Goal: Book appointment/travel/reservation

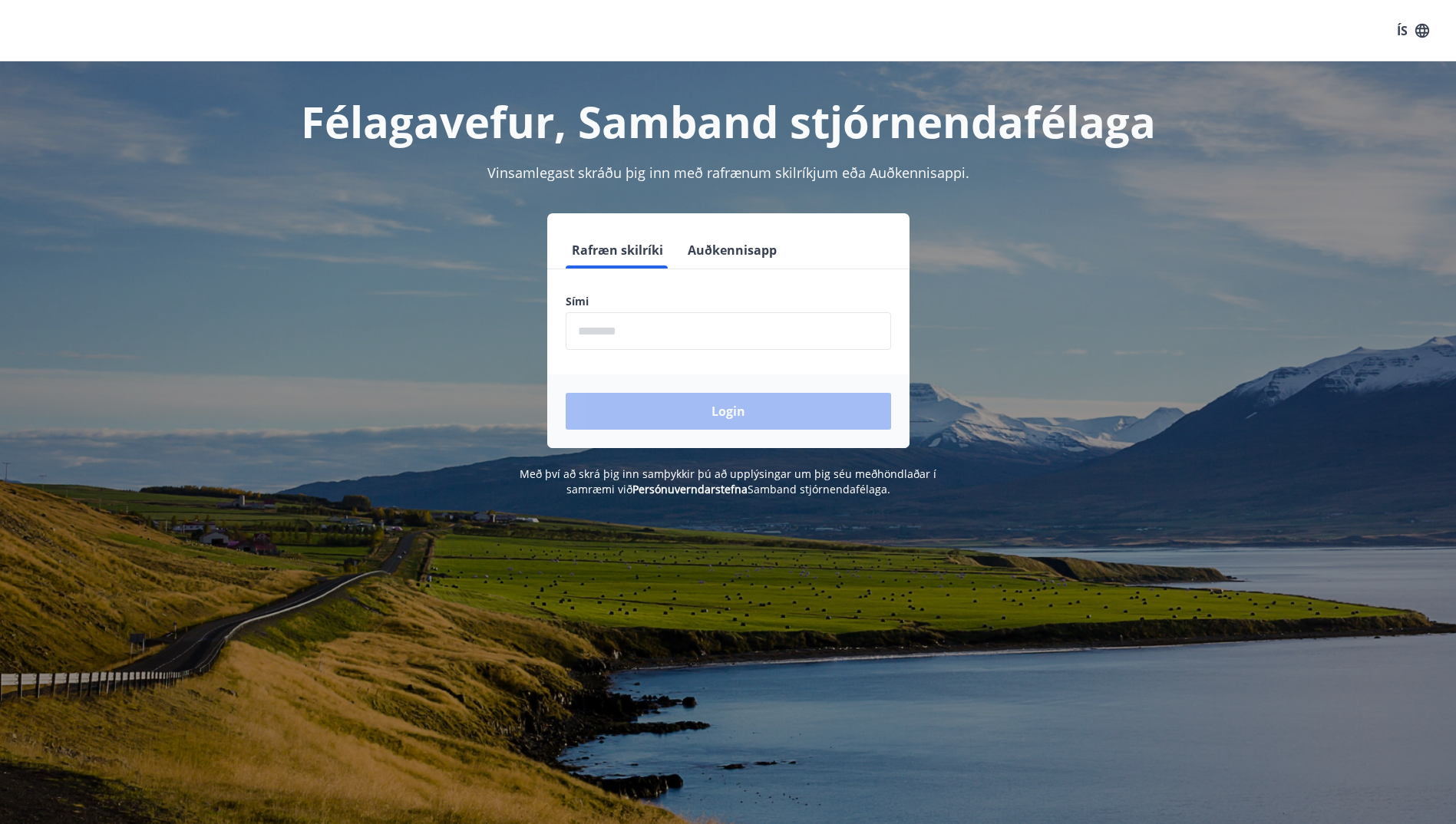
click at [649, 339] on input "phone" at bounding box center [728, 331] width 326 height 38
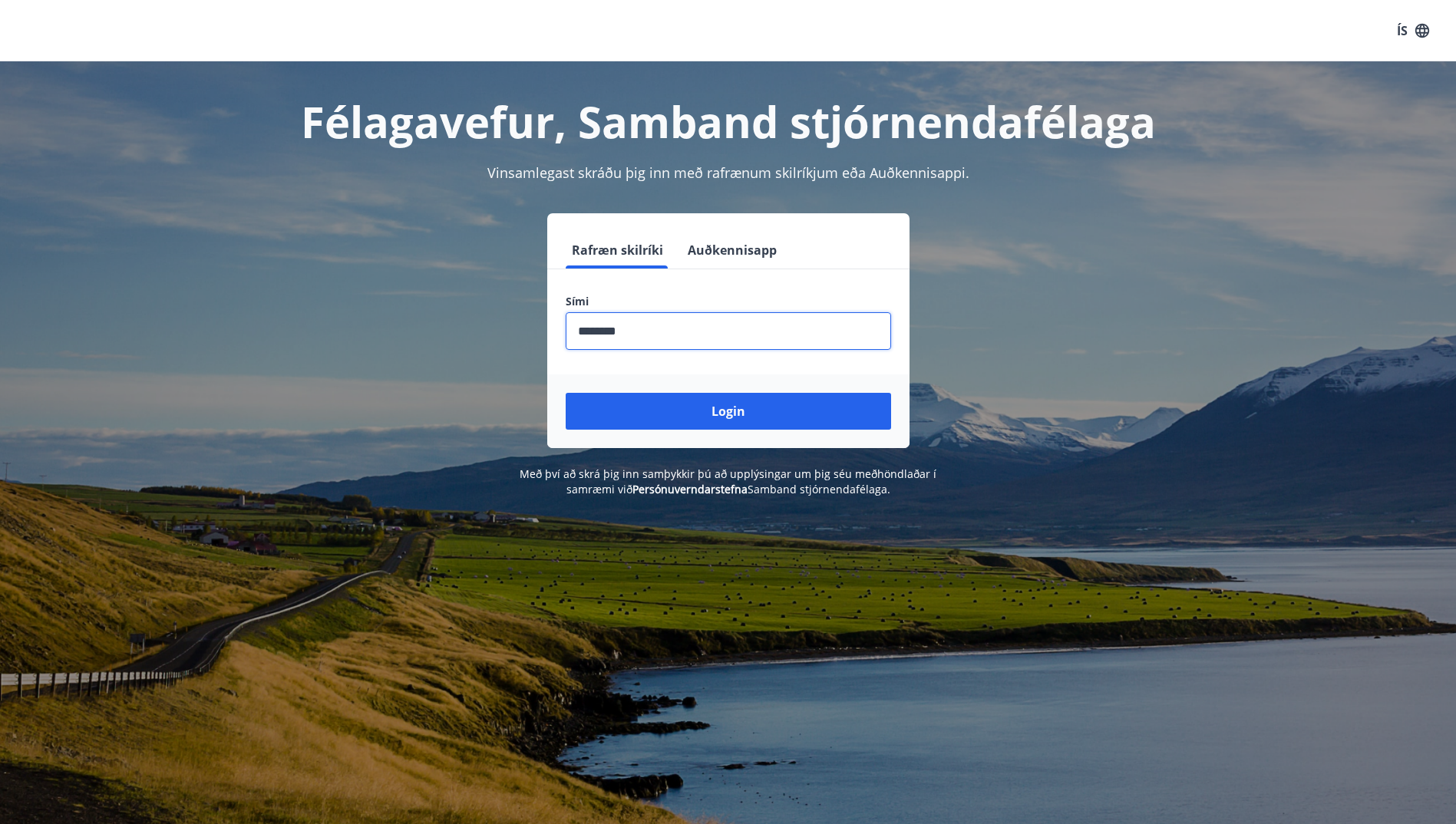
type input "********"
click at [566, 393] on button "Login" at bounding box center [728, 411] width 326 height 37
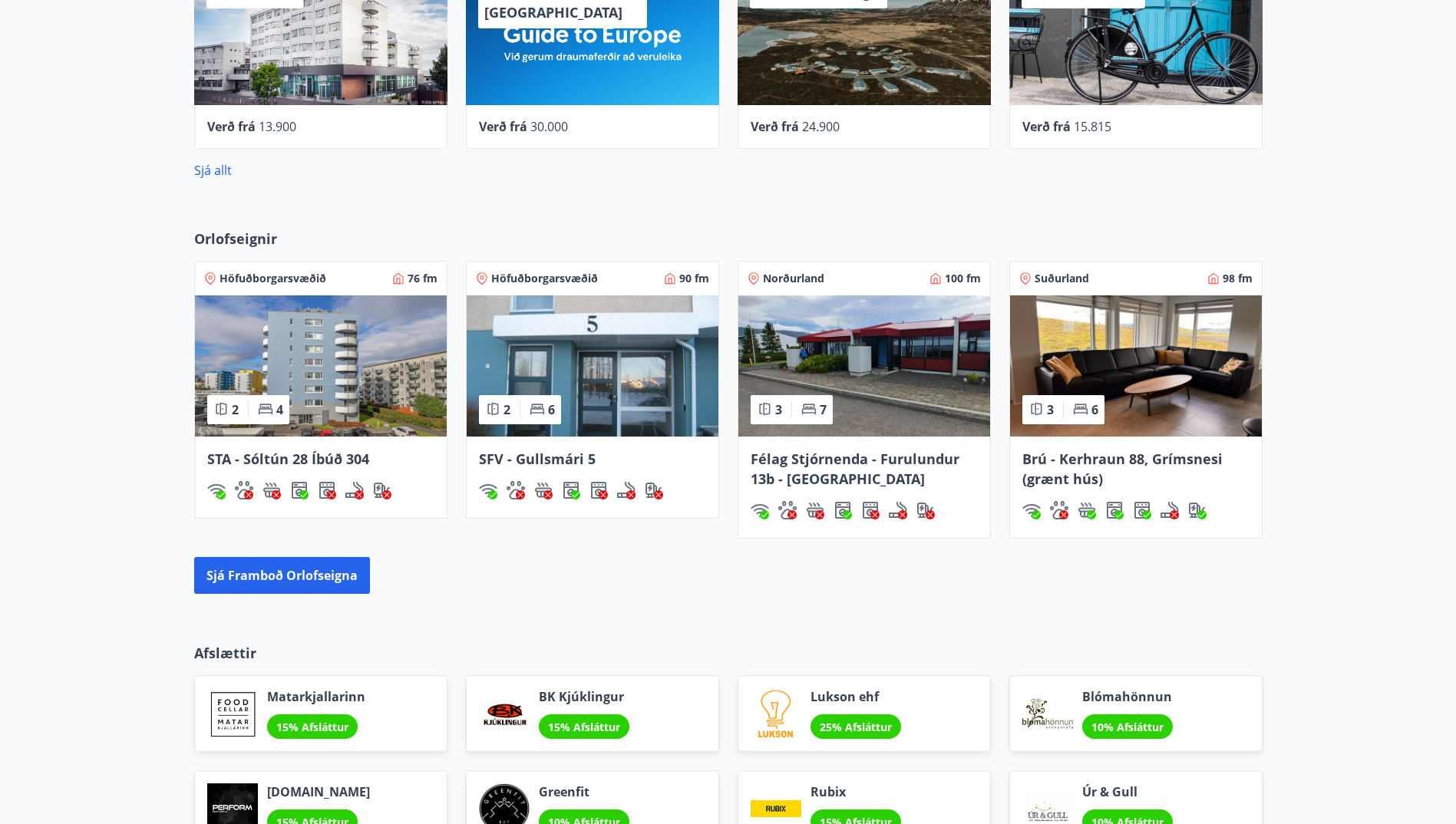
scroll to position [921, 0]
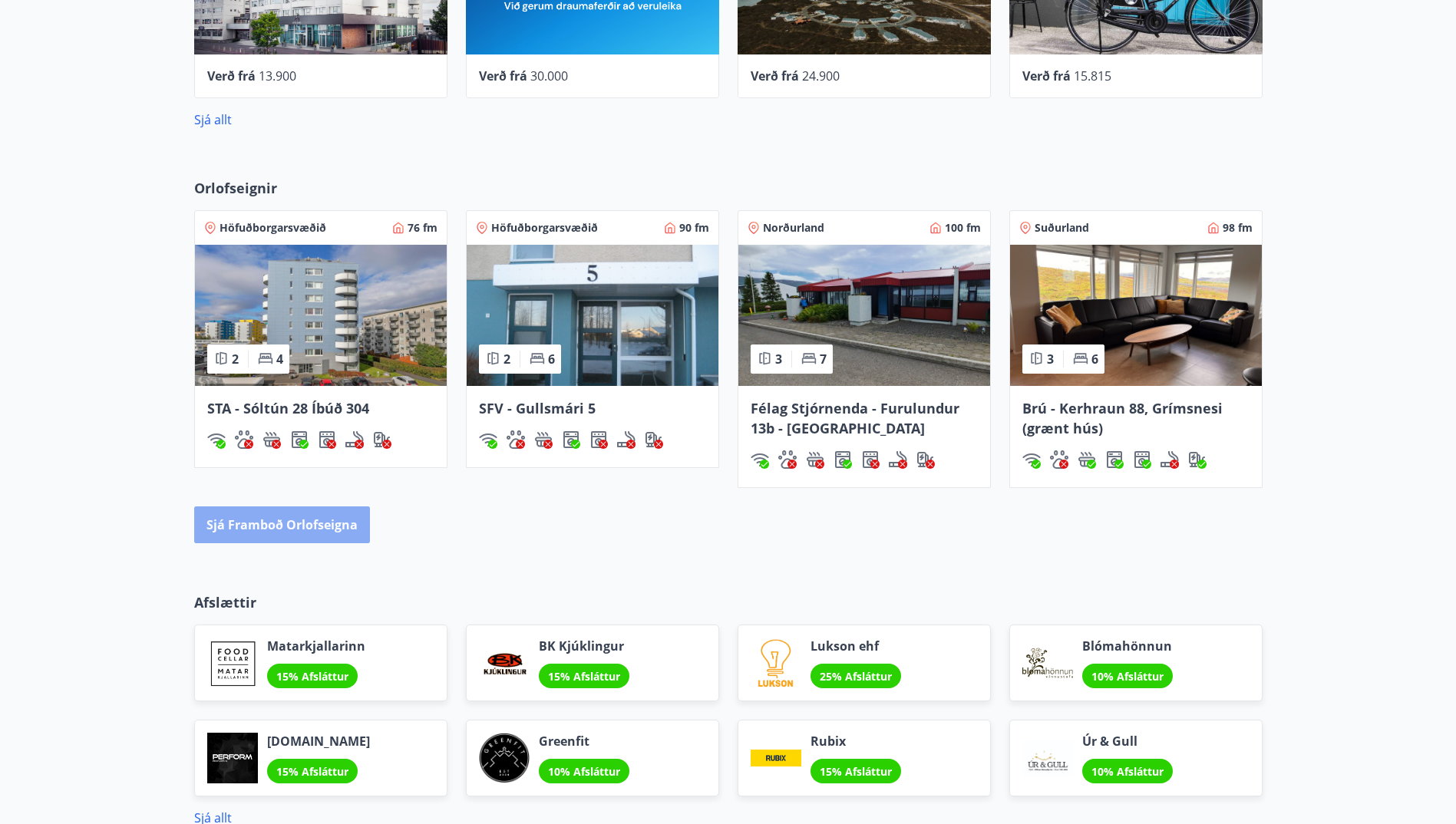
click at [315, 519] on button "Sjá framboð orlofseigna" at bounding box center [282, 525] width 176 height 37
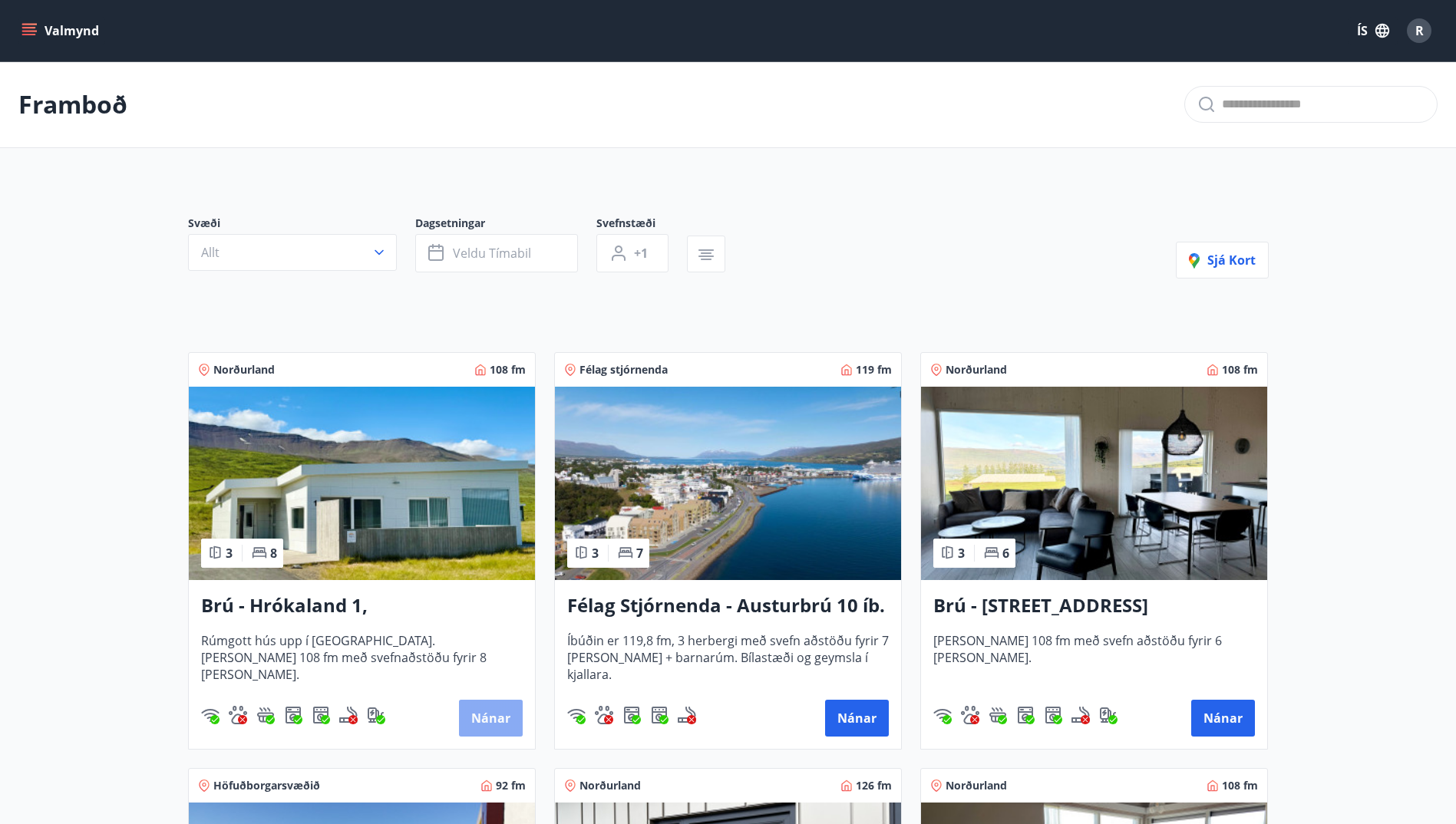
click at [494, 713] on button "Nánar" at bounding box center [490, 718] width 64 height 37
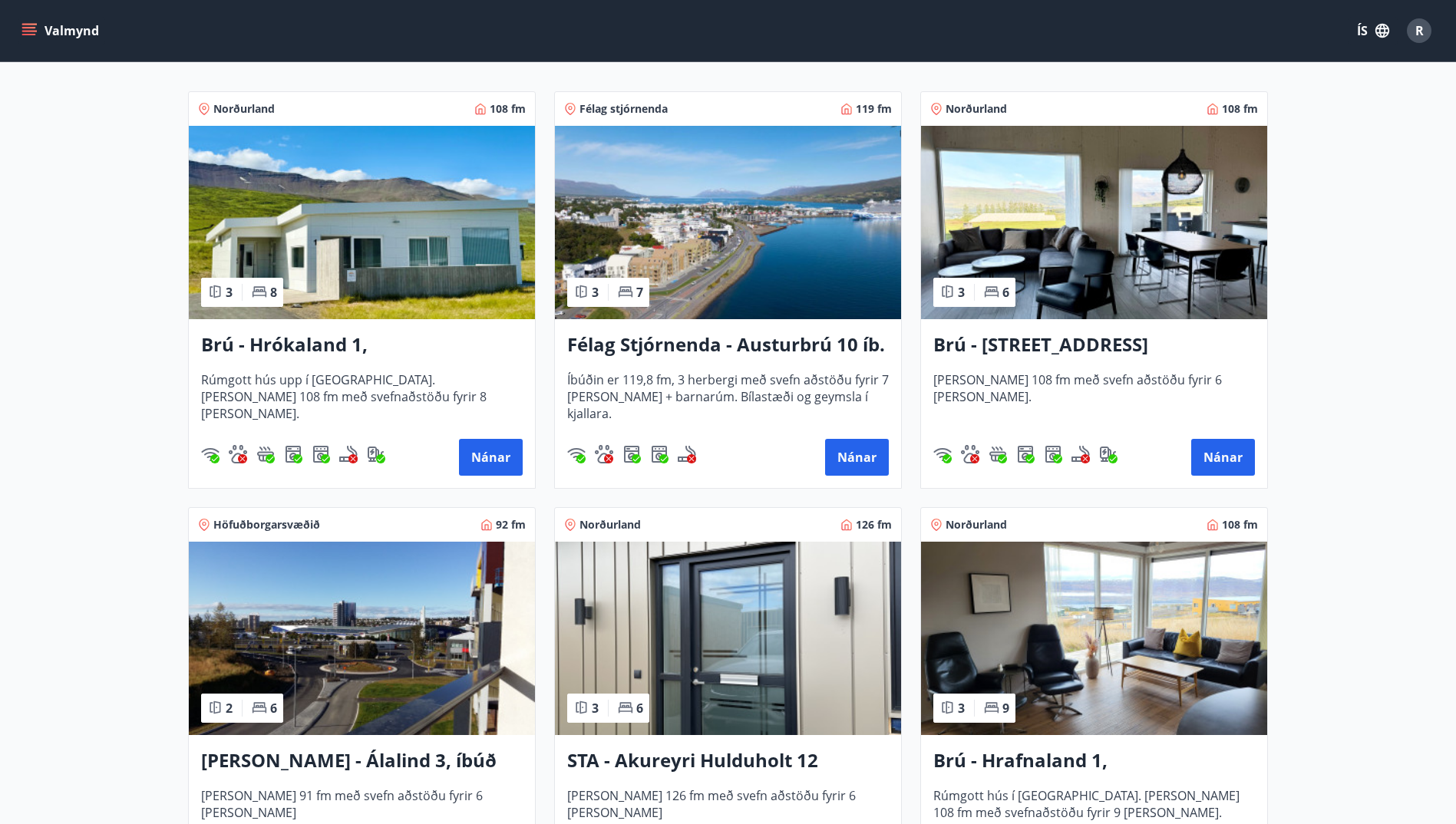
scroll to position [307, 0]
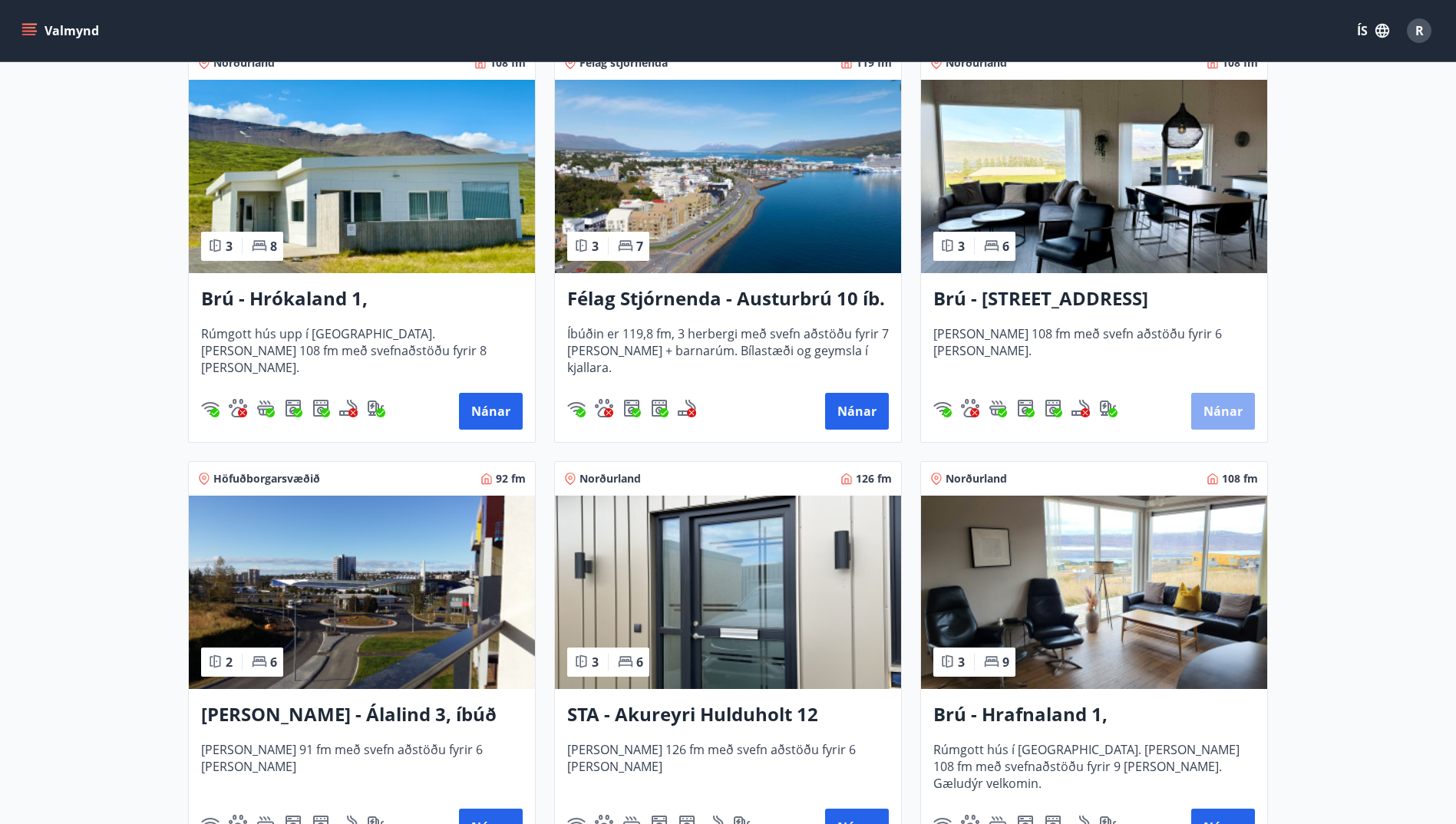
click at [1227, 413] on button "Nánar" at bounding box center [1222, 411] width 64 height 37
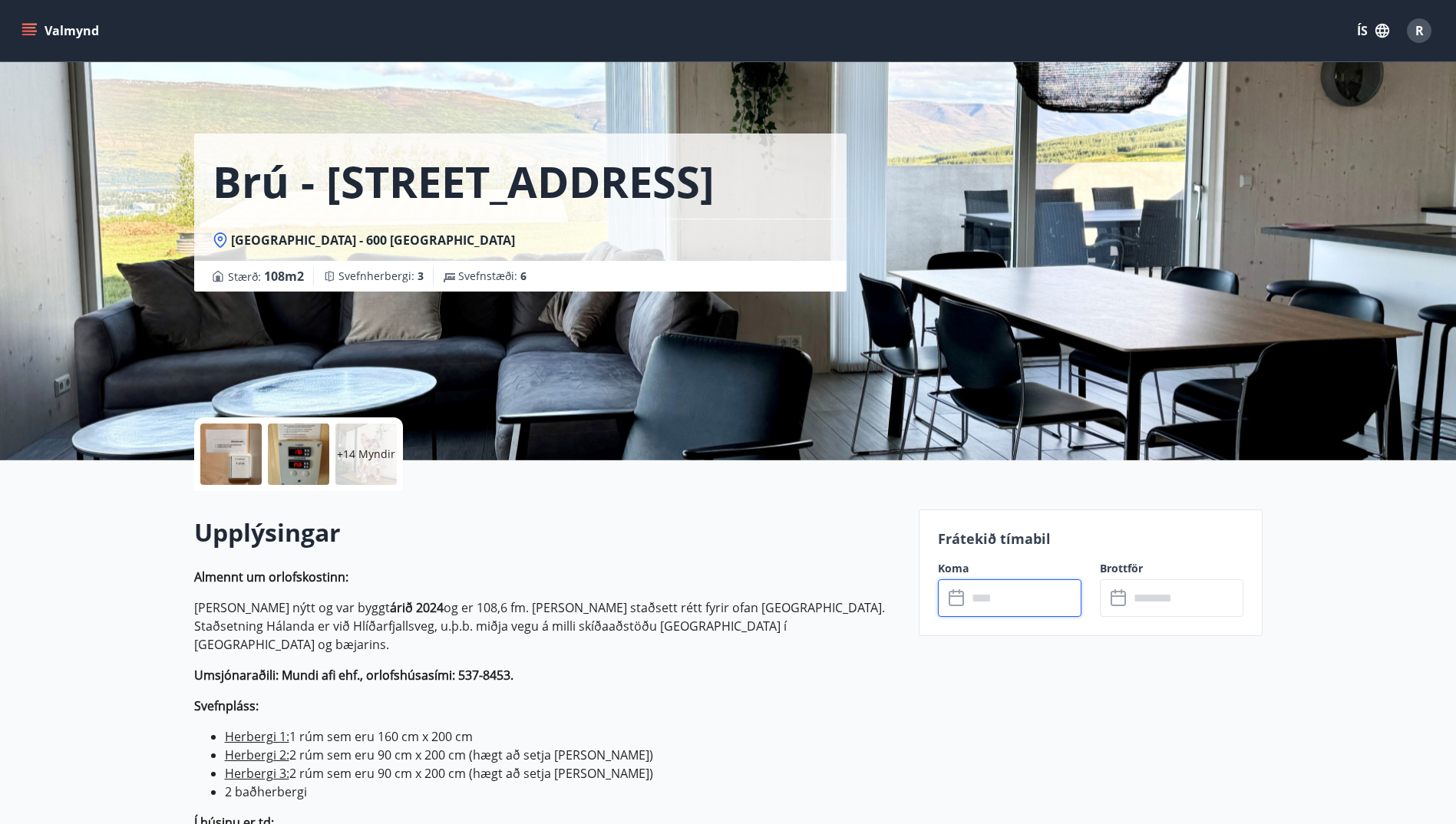
click at [1012, 599] on input "text" at bounding box center [1024, 598] width 114 height 38
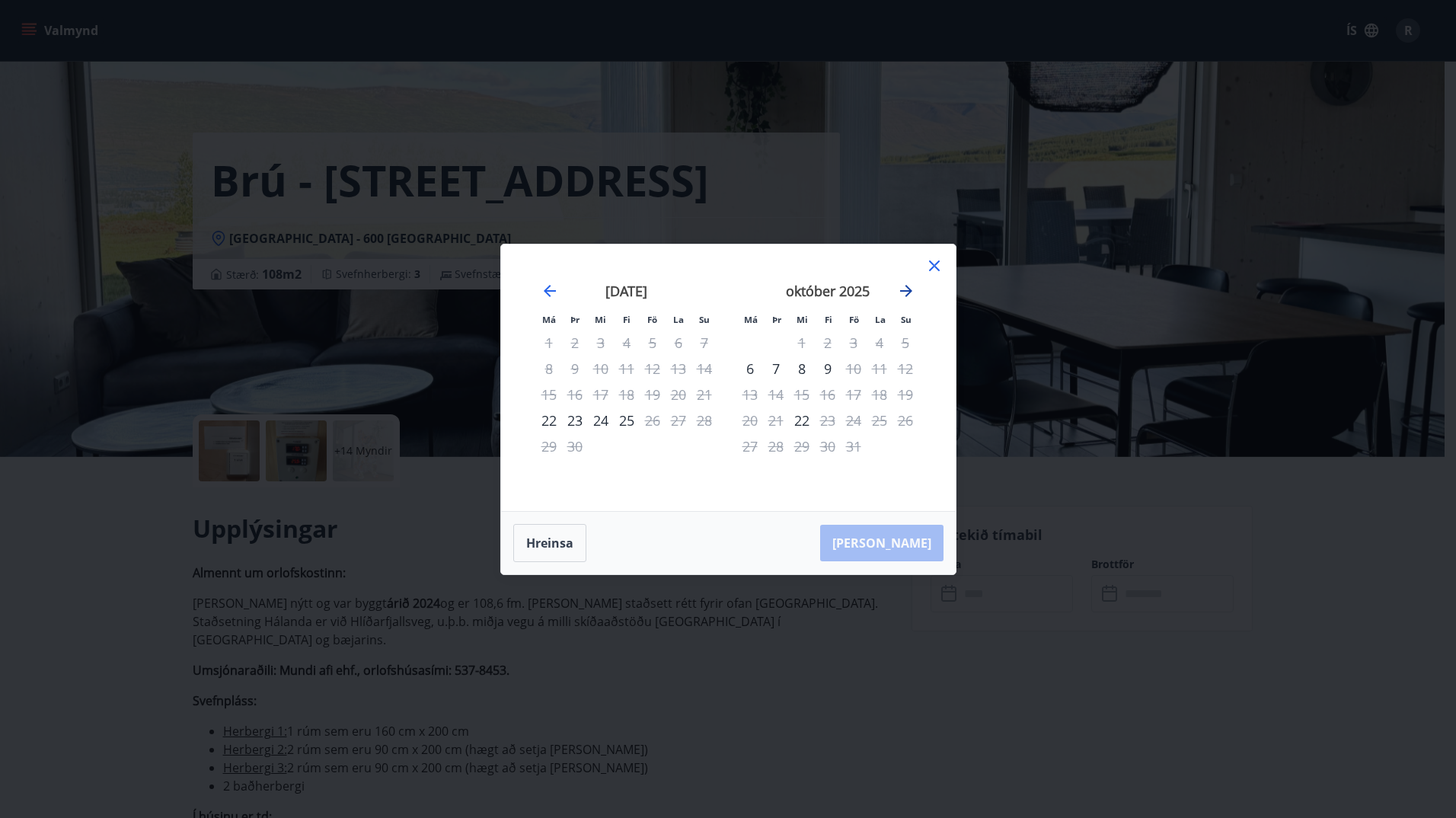
click at [902, 288] on icon "Move forward to switch to the next month." at bounding box center [907, 291] width 19 height 19
click at [549, 286] on icon "Move backward to switch to the previous month." at bounding box center [549, 291] width 12 height 12
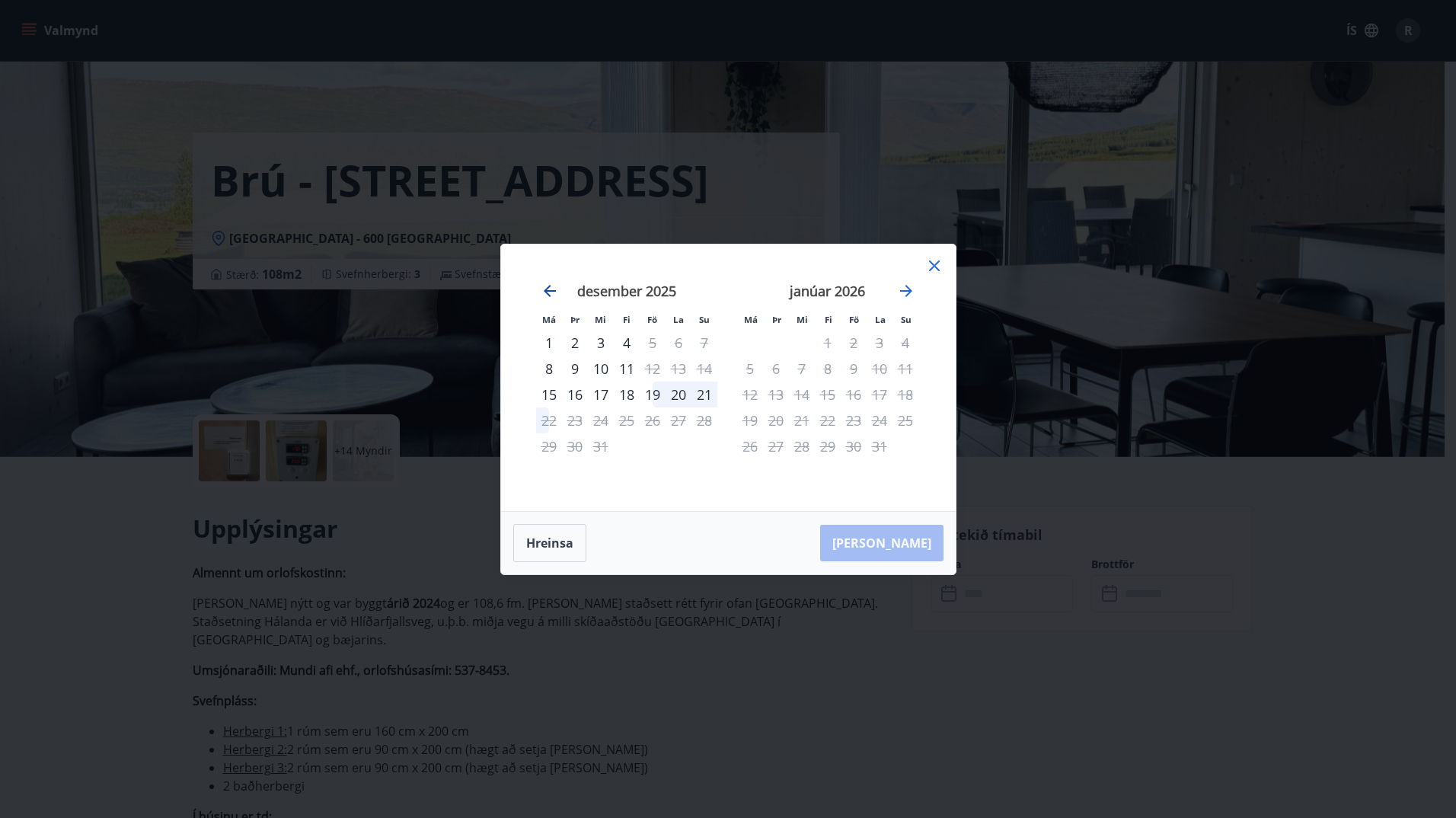
click at [549, 286] on icon "Move backward to switch to the previous month." at bounding box center [549, 291] width 12 height 12
click at [907, 289] on icon "Move forward to switch to the next month." at bounding box center [907, 291] width 19 height 19
click at [554, 285] on icon "Move backward to switch to the previous month." at bounding box center [550, 291] width 19 height 19
click at [930, 271] on icon at bounding box center [935, 266] width 19 height 19
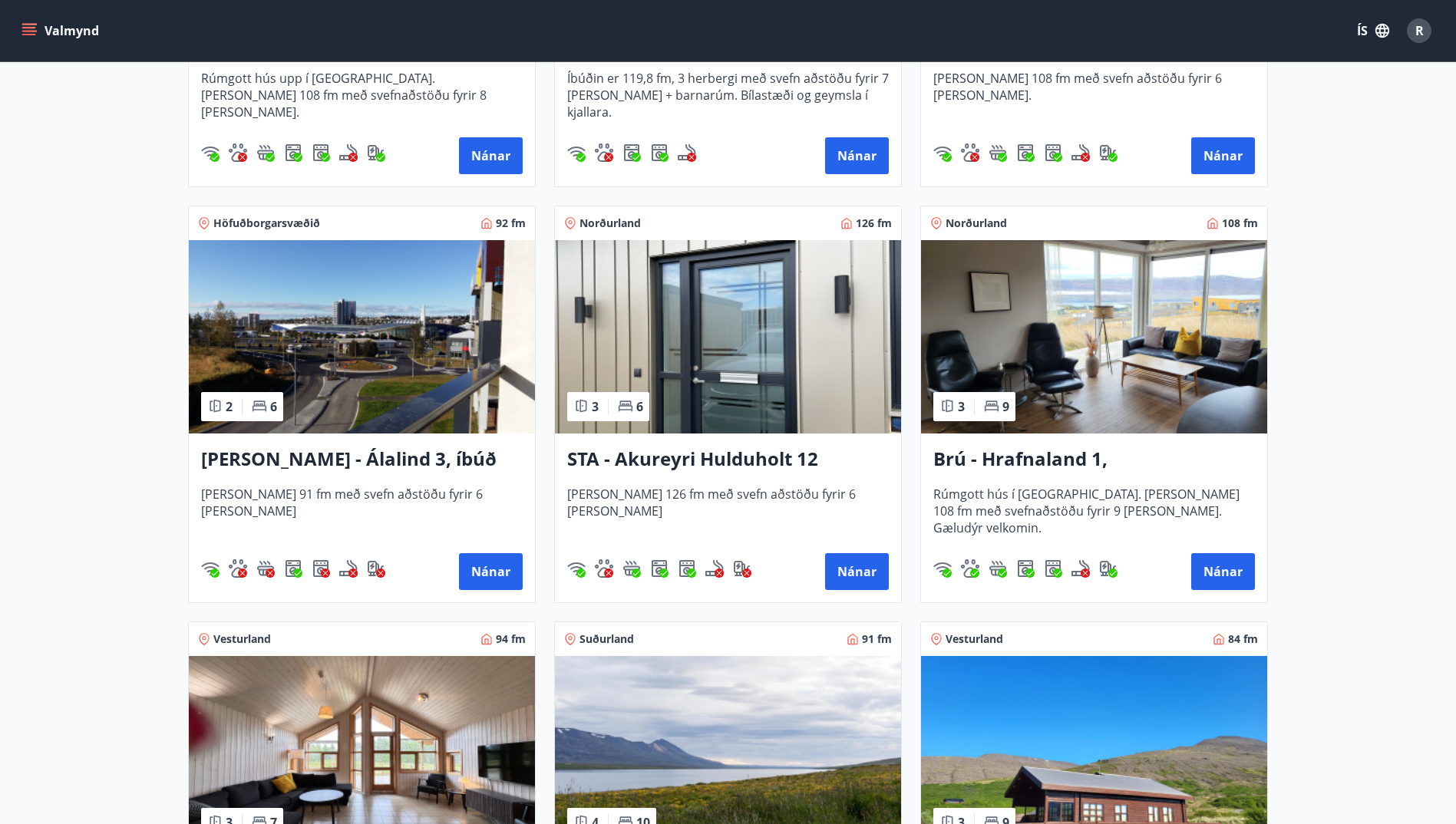
scroll to position [614, 0]
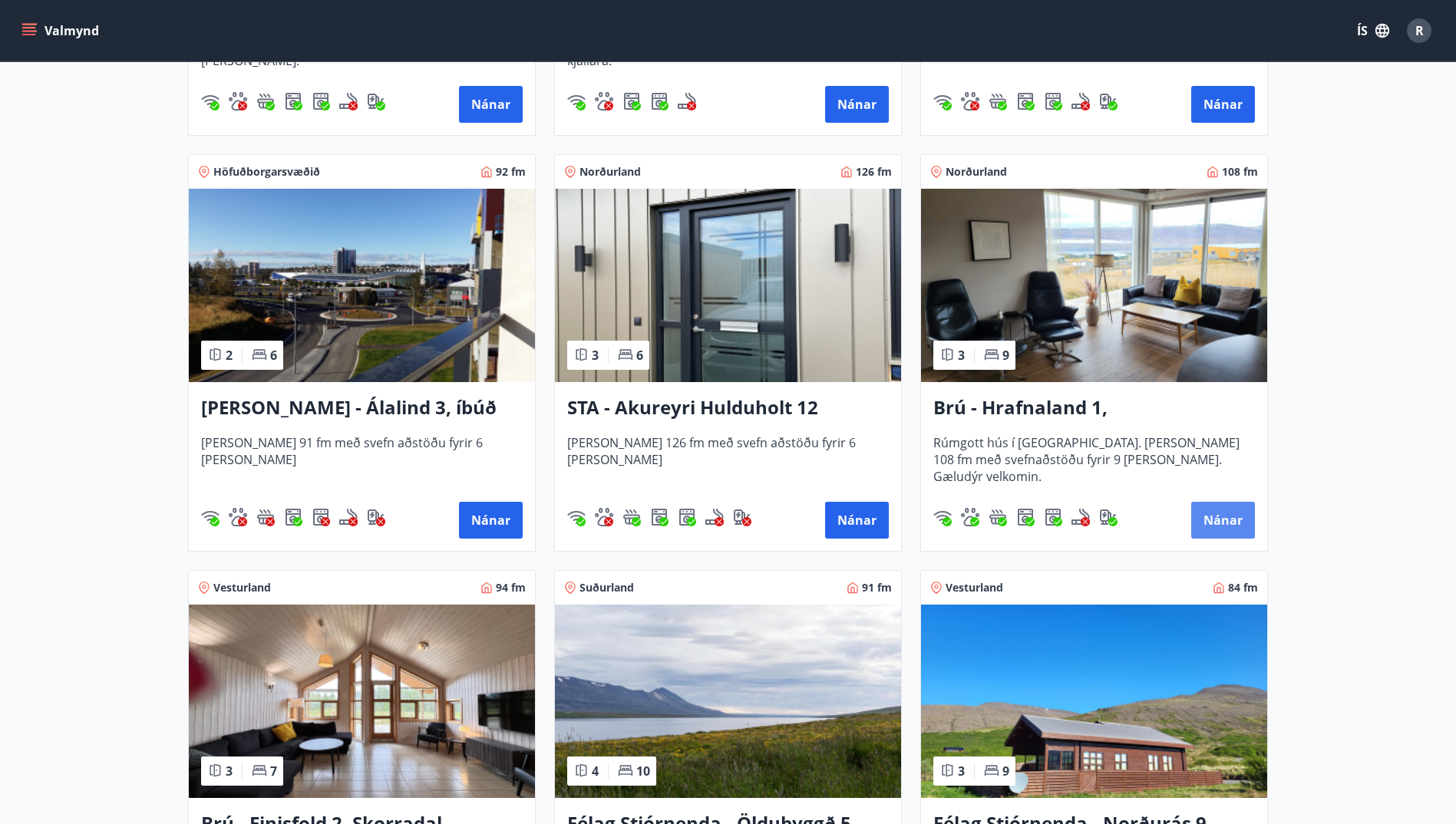
click at [1216, 517] on button "Nánar" at bounding box center [1222, 519] width 64 height 37
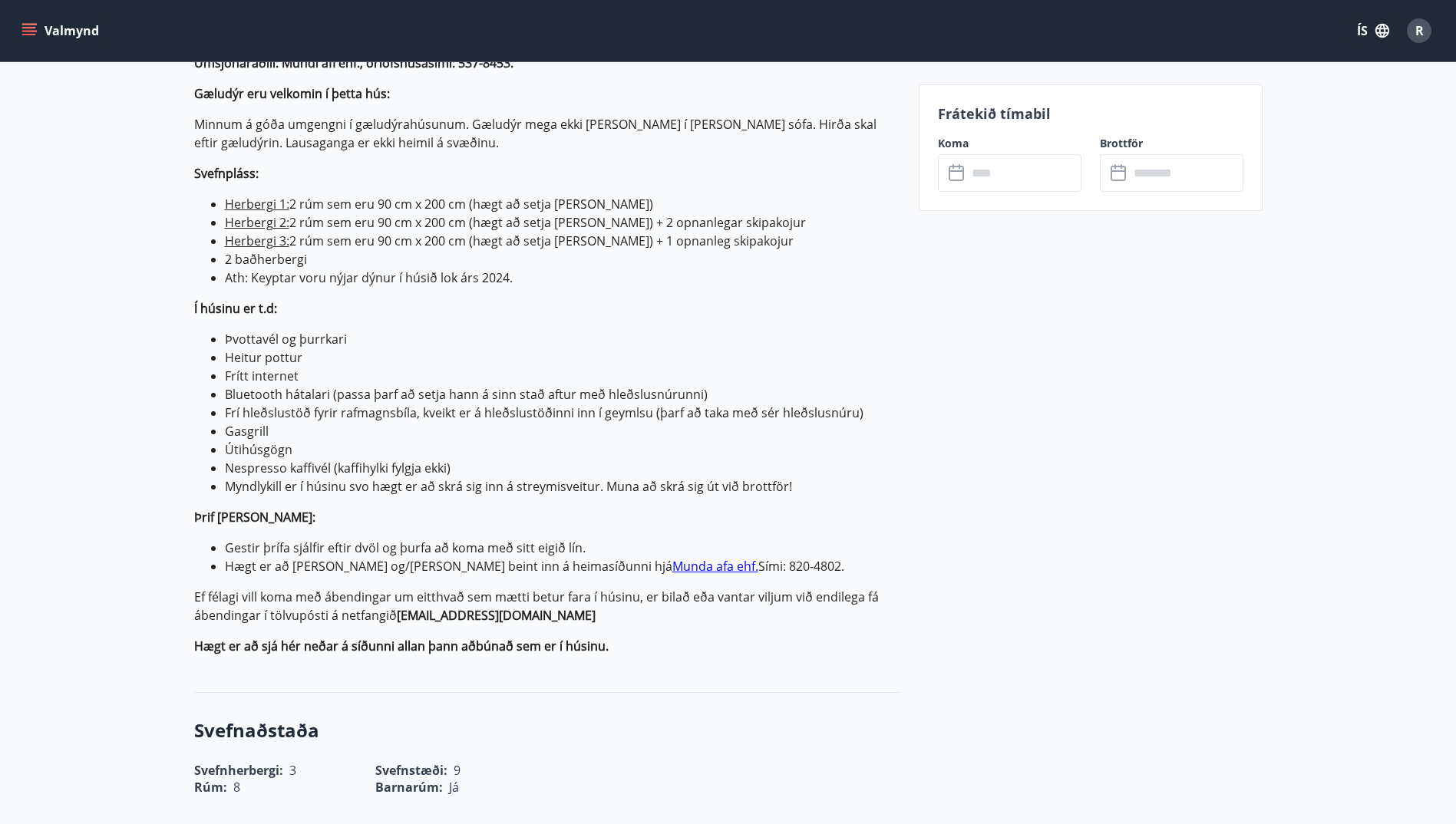
scroll to position [645, 0]
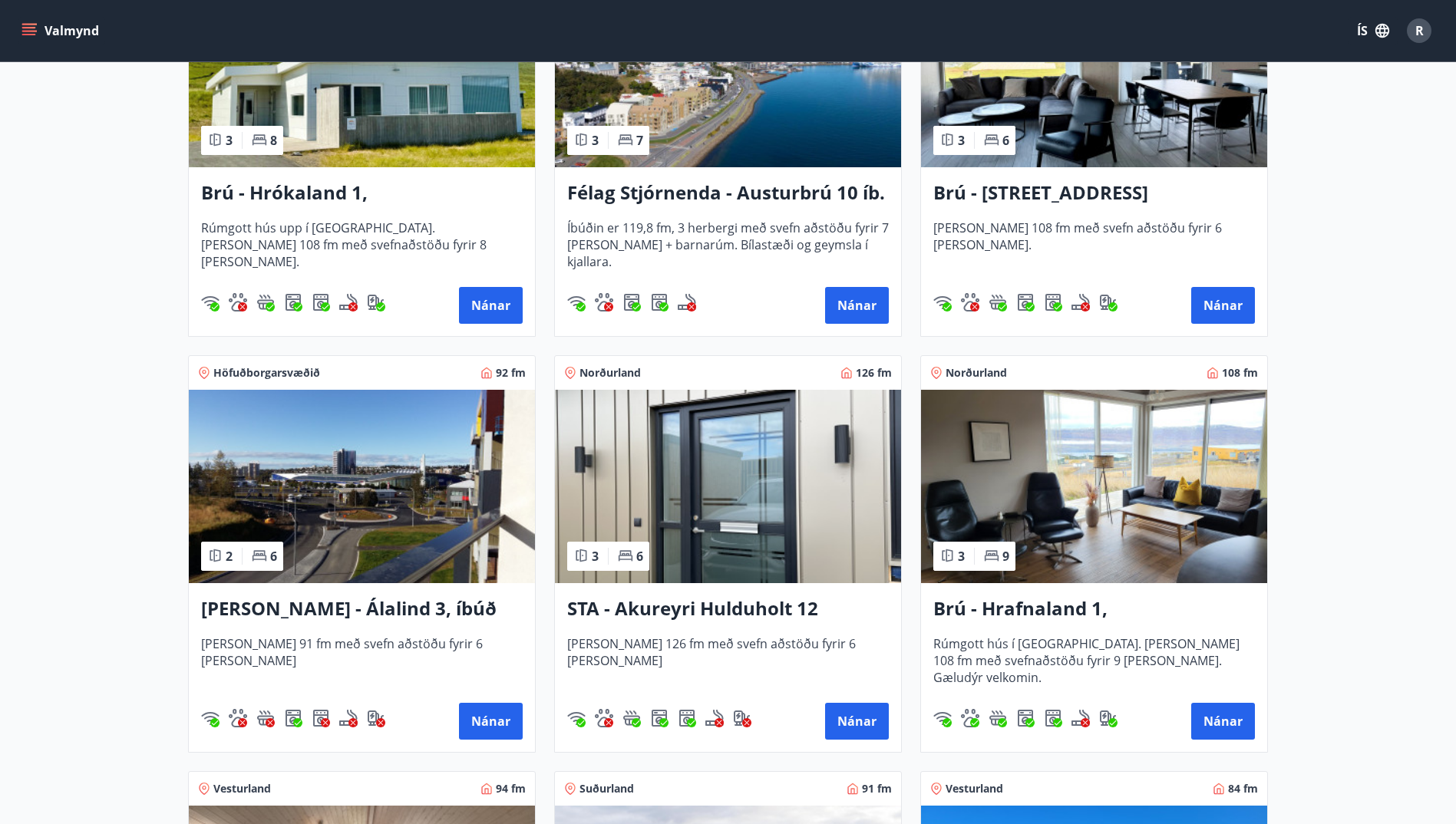
scroll to position [430, 0]
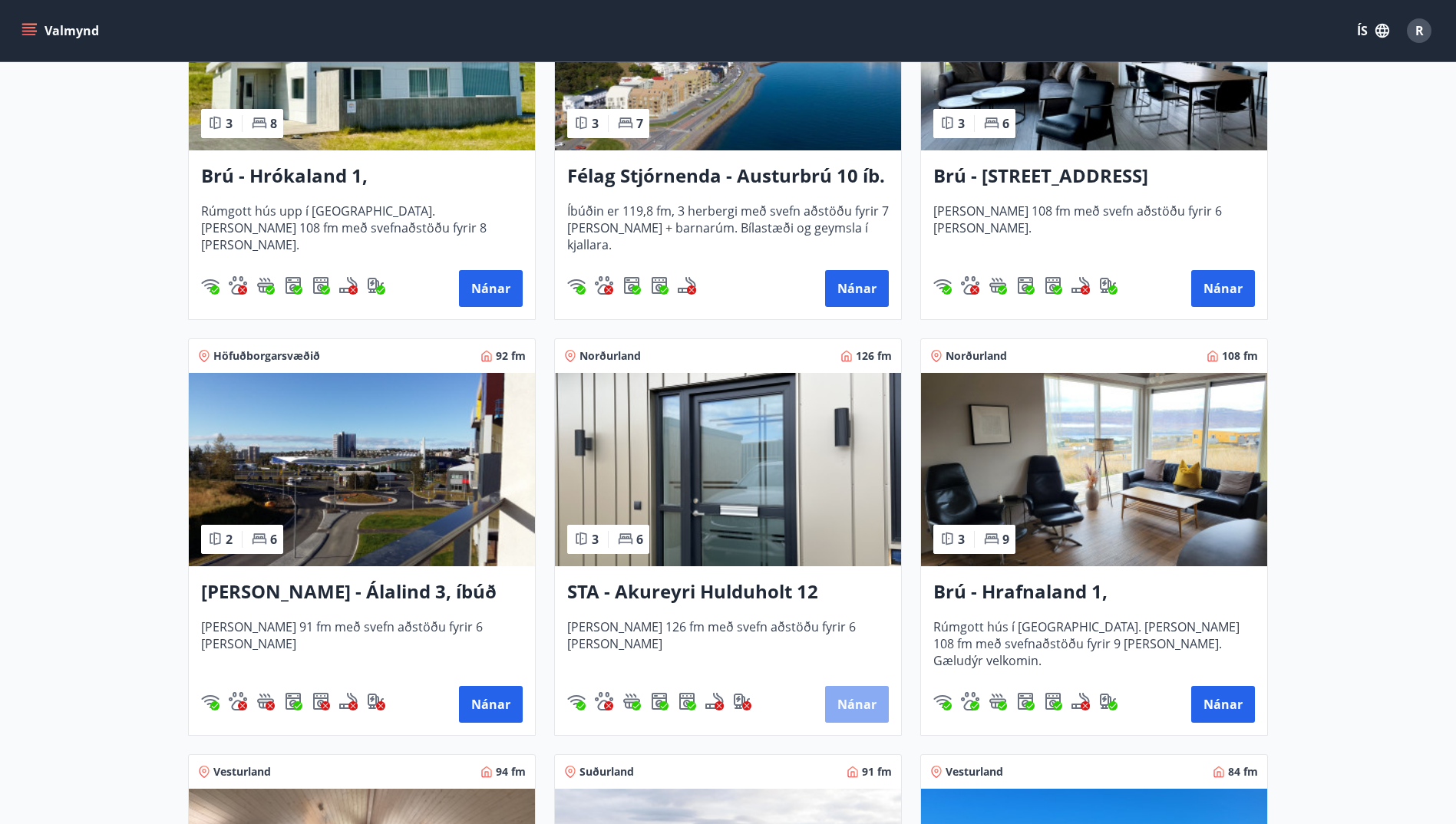
click at [850, 693] on button "Nánar" at bounding box center [856, 704] width 64 height 37
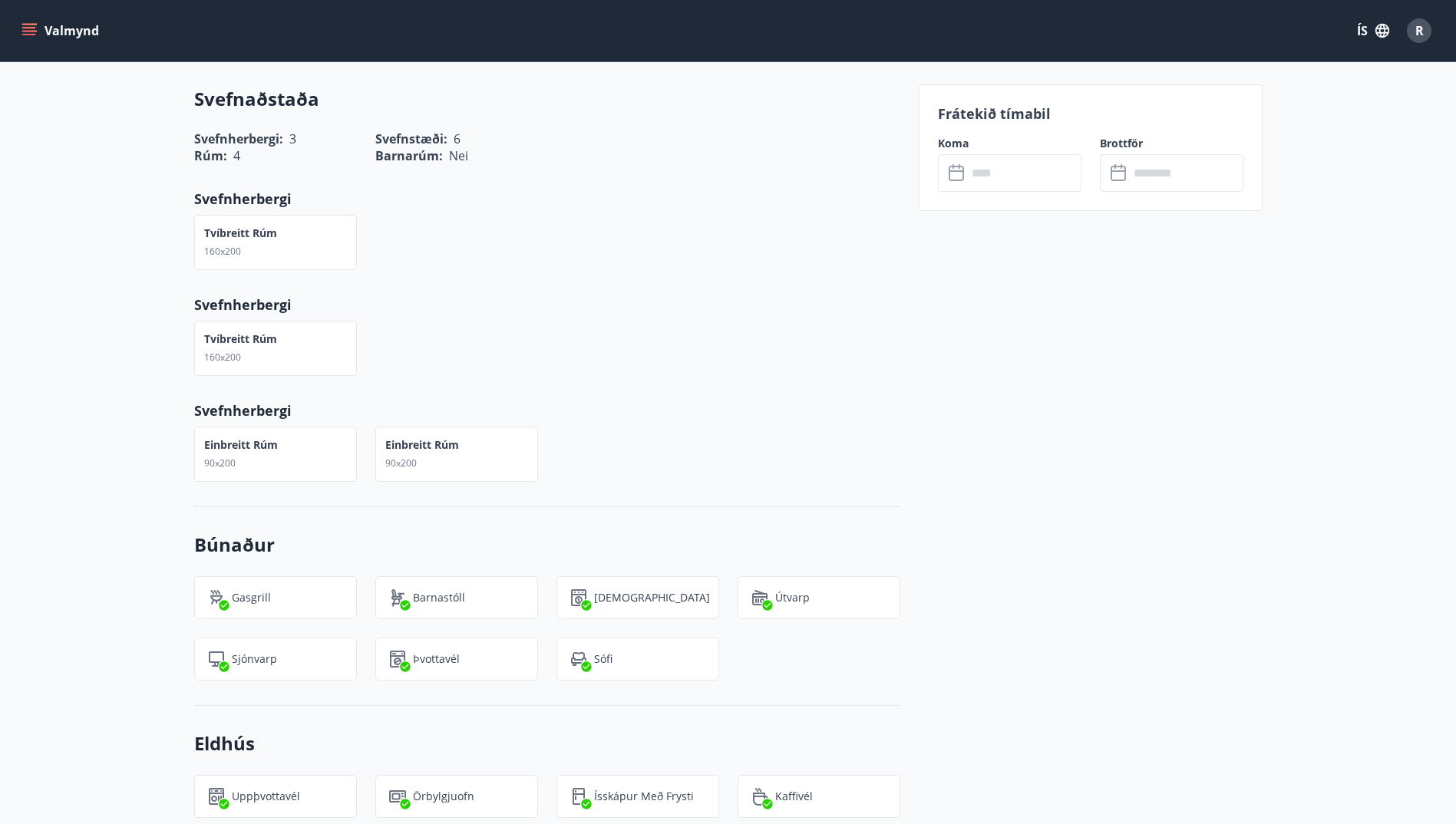
scroll to position [1013, 0]
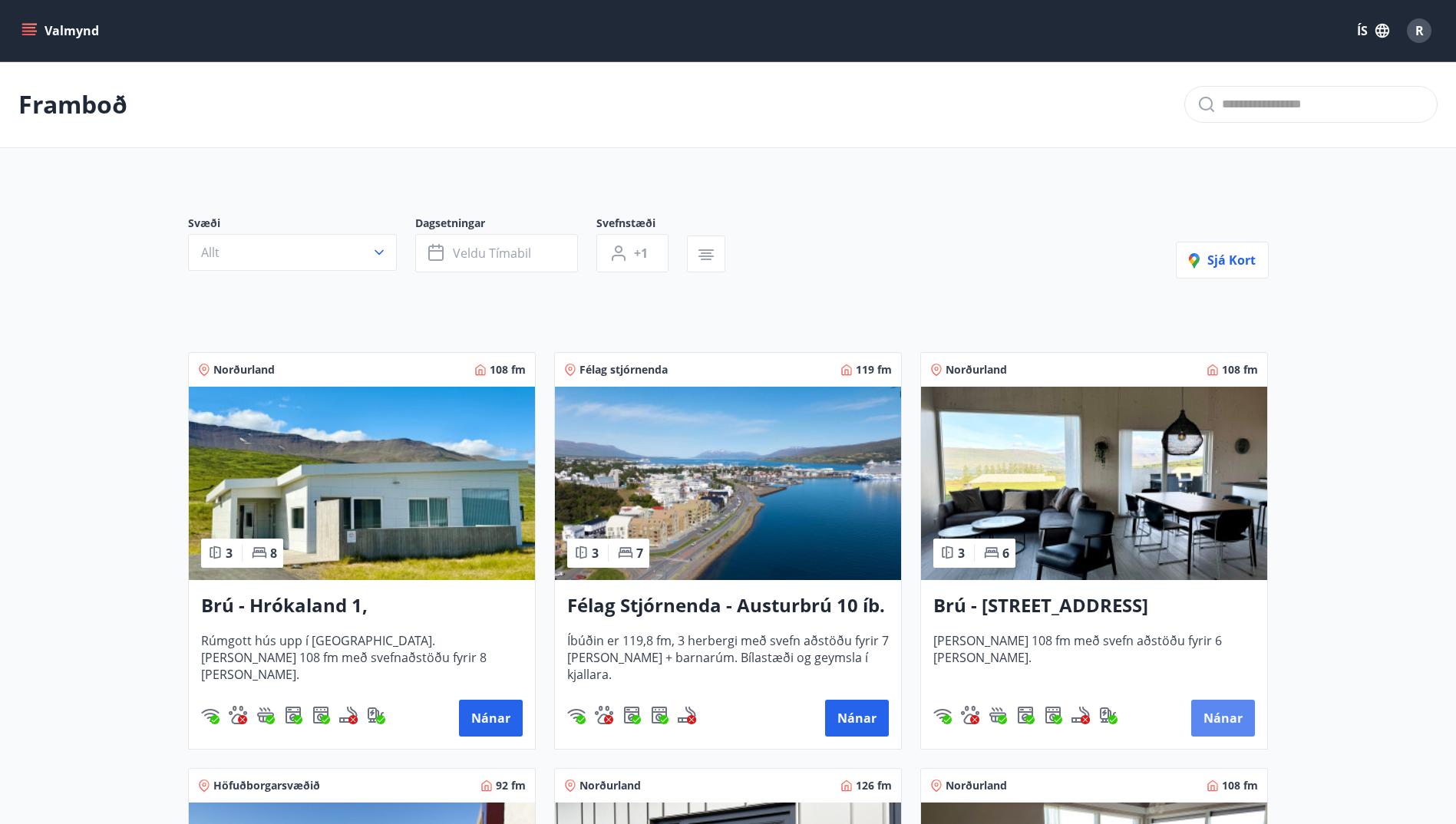
click at [1225, 717] on button "Nánar" at bounding box center [1222, 718] width 64 height 37
click at [494, 718] on button "Nánar" at bounding box center [490, 718] width 64 height 37
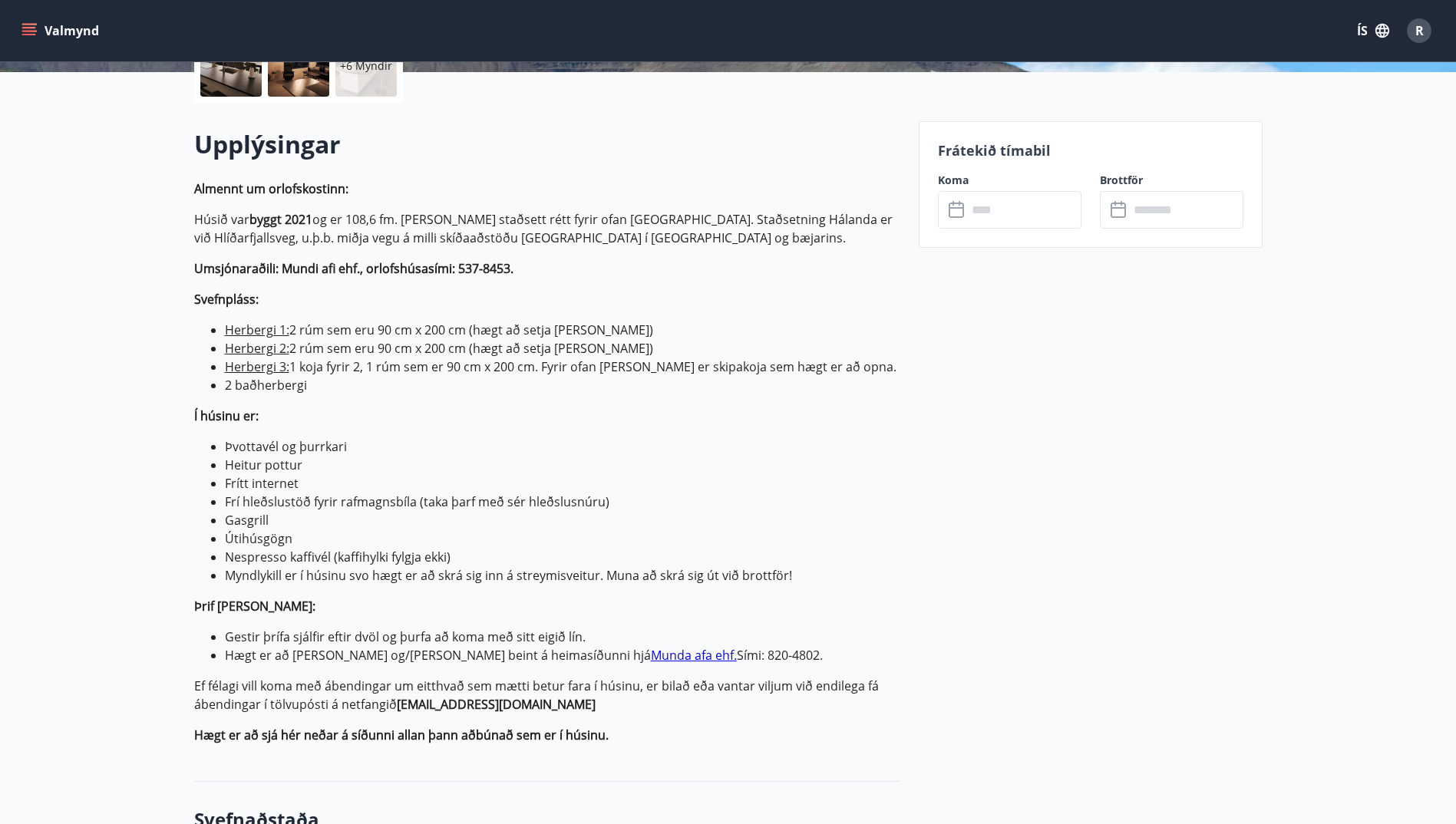
scroll to position [461, 0]
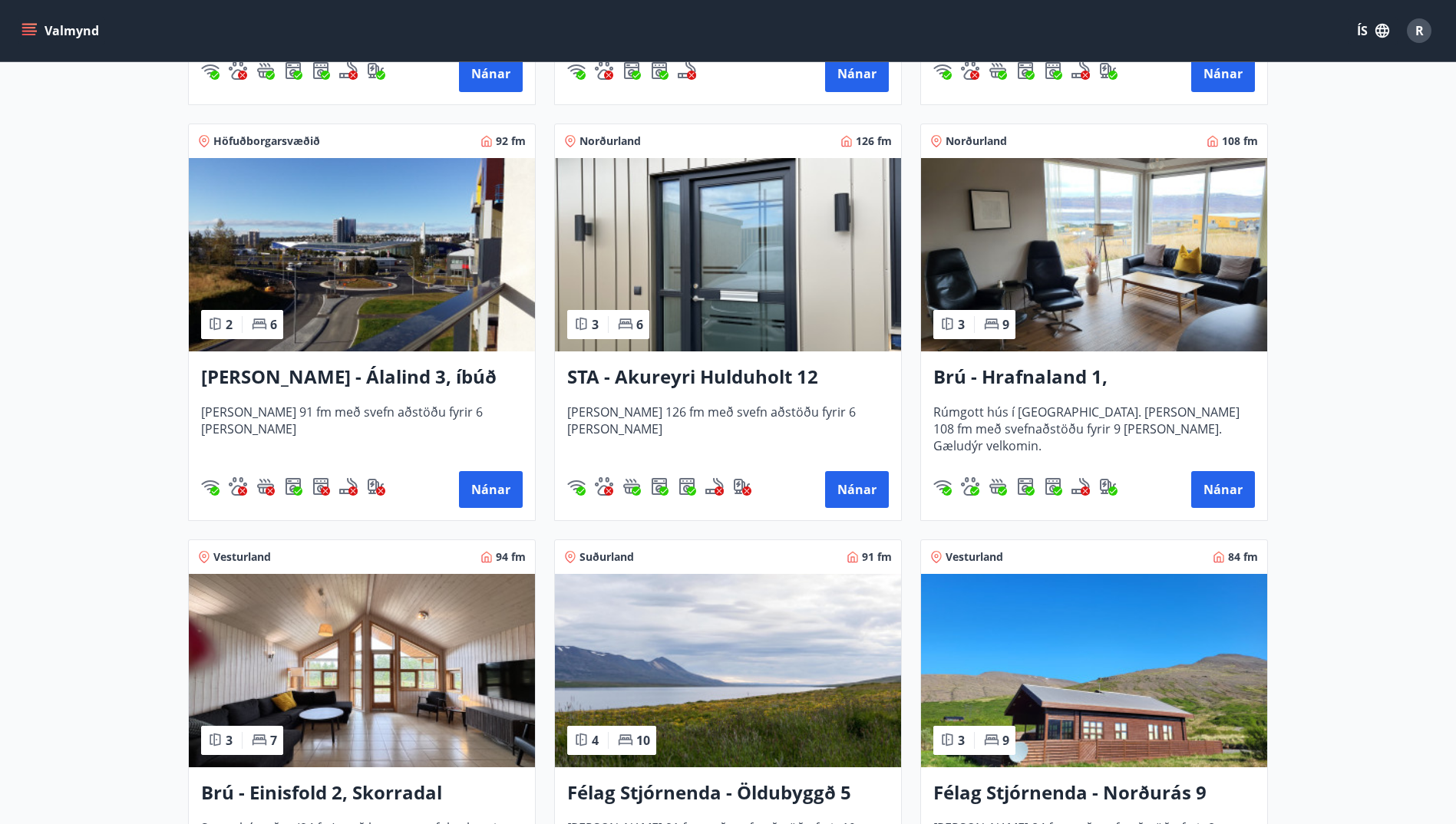
scroll to position [676, 0]
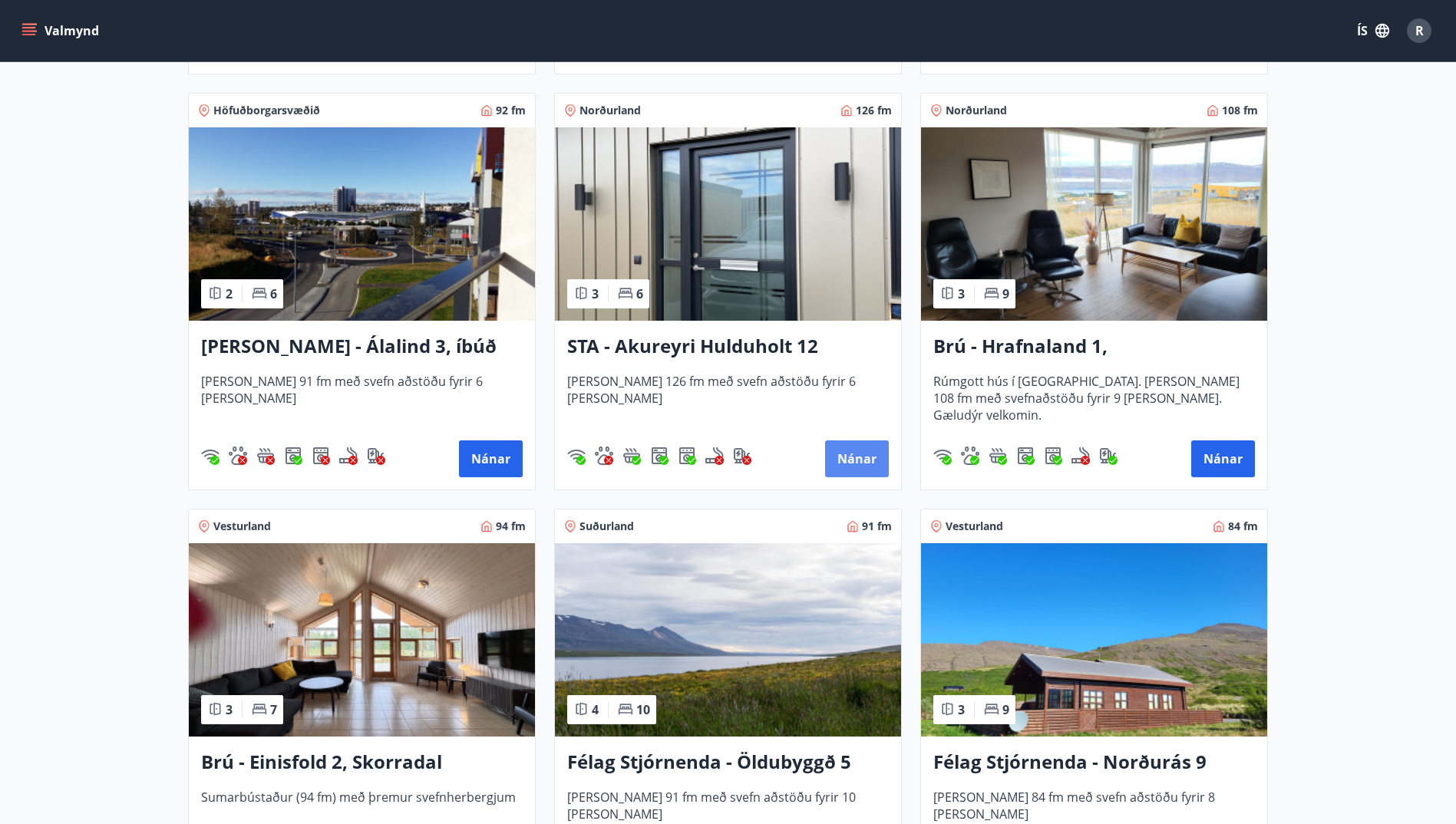
click at [857, 455] on button "Nánar" at bounding box center [856, 458] width 64 height 37
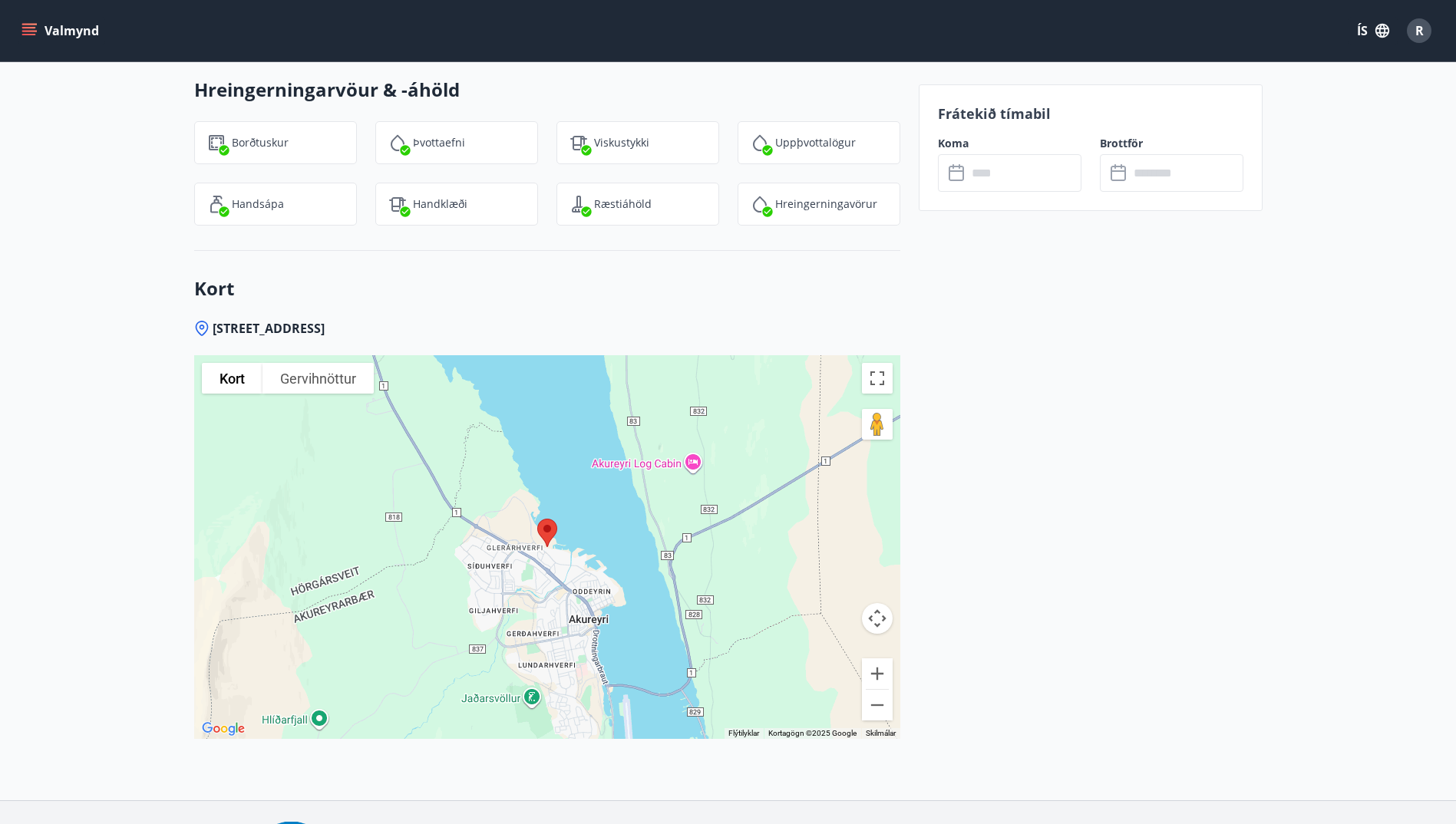
scroll to position [2143, 0]
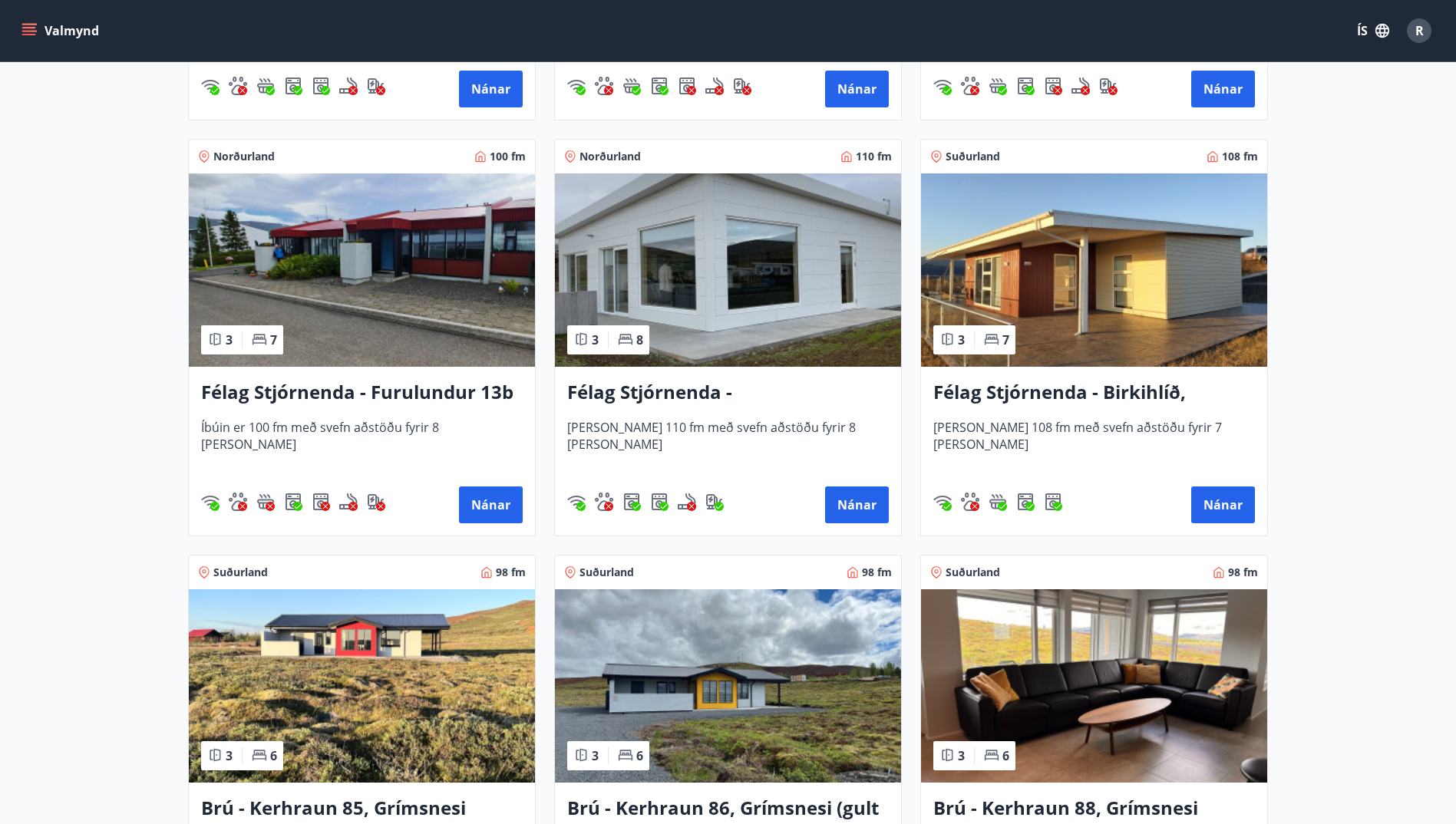
scroll to position [3134, 0]
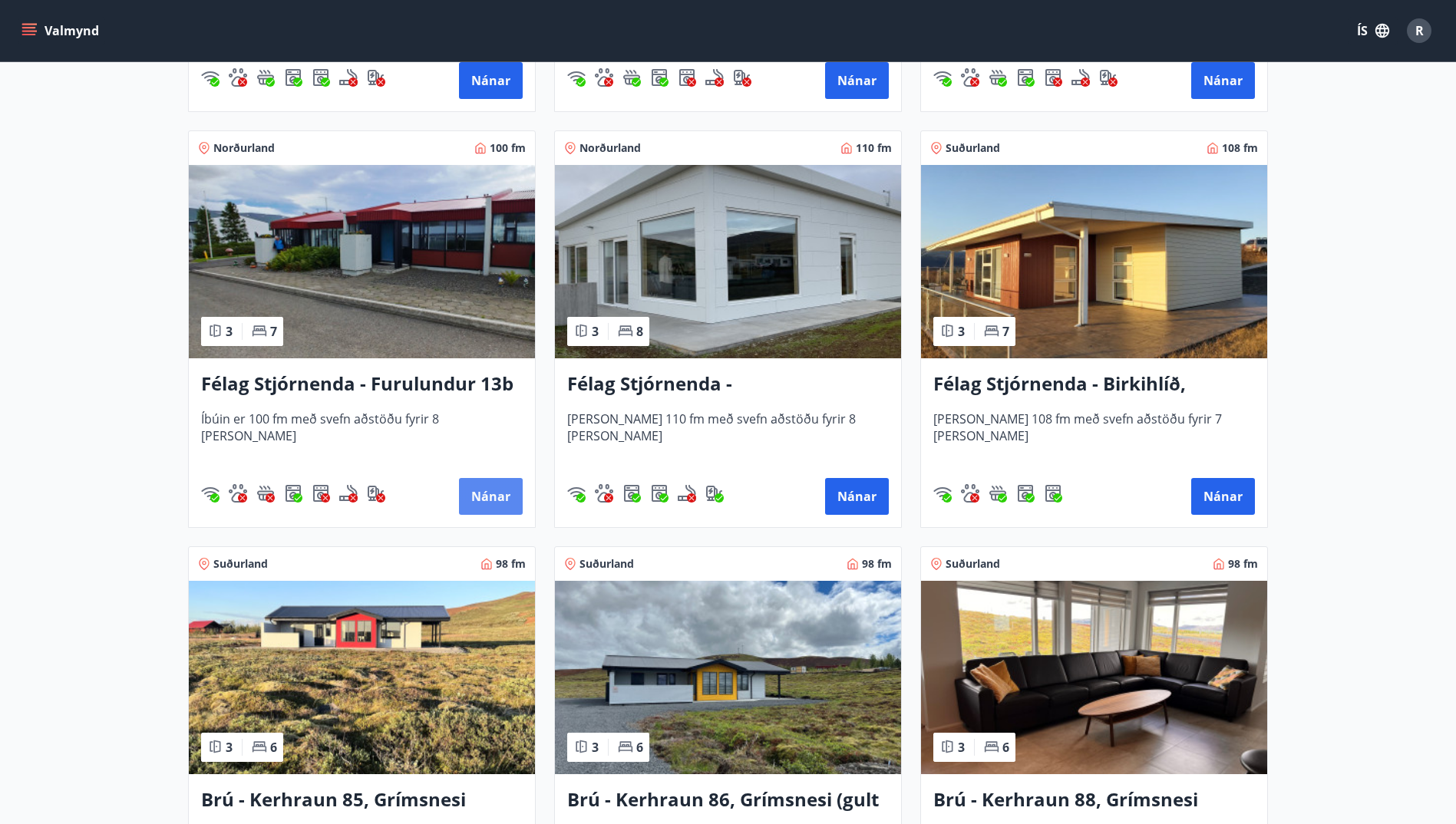
click at [486, 494] on button "Nánar" at bounding box center [490, 496] width 64 height 37
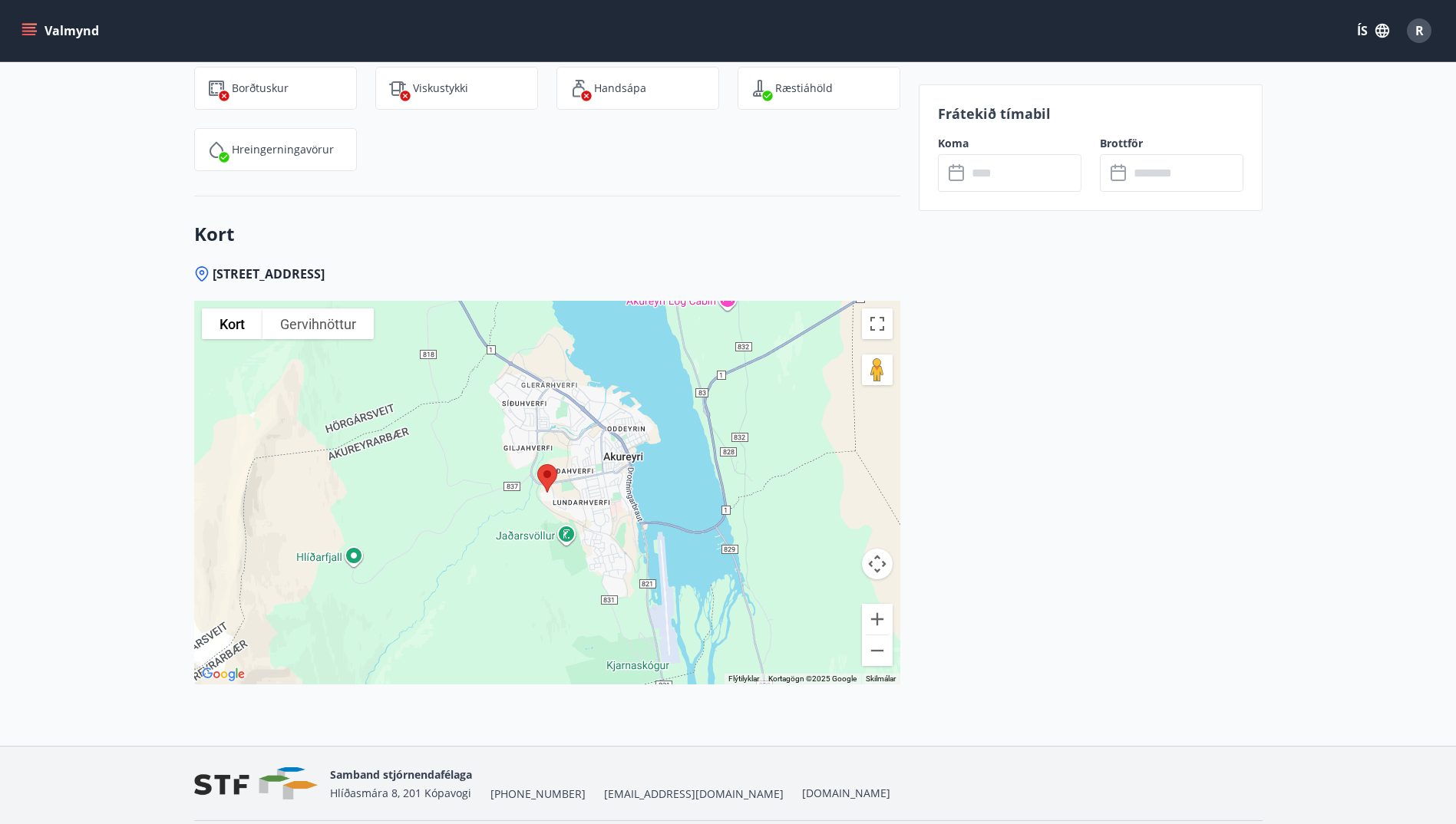
scroll to position [2111, 0]
